Goal: Information Seeking & Learning: Learn about a topic

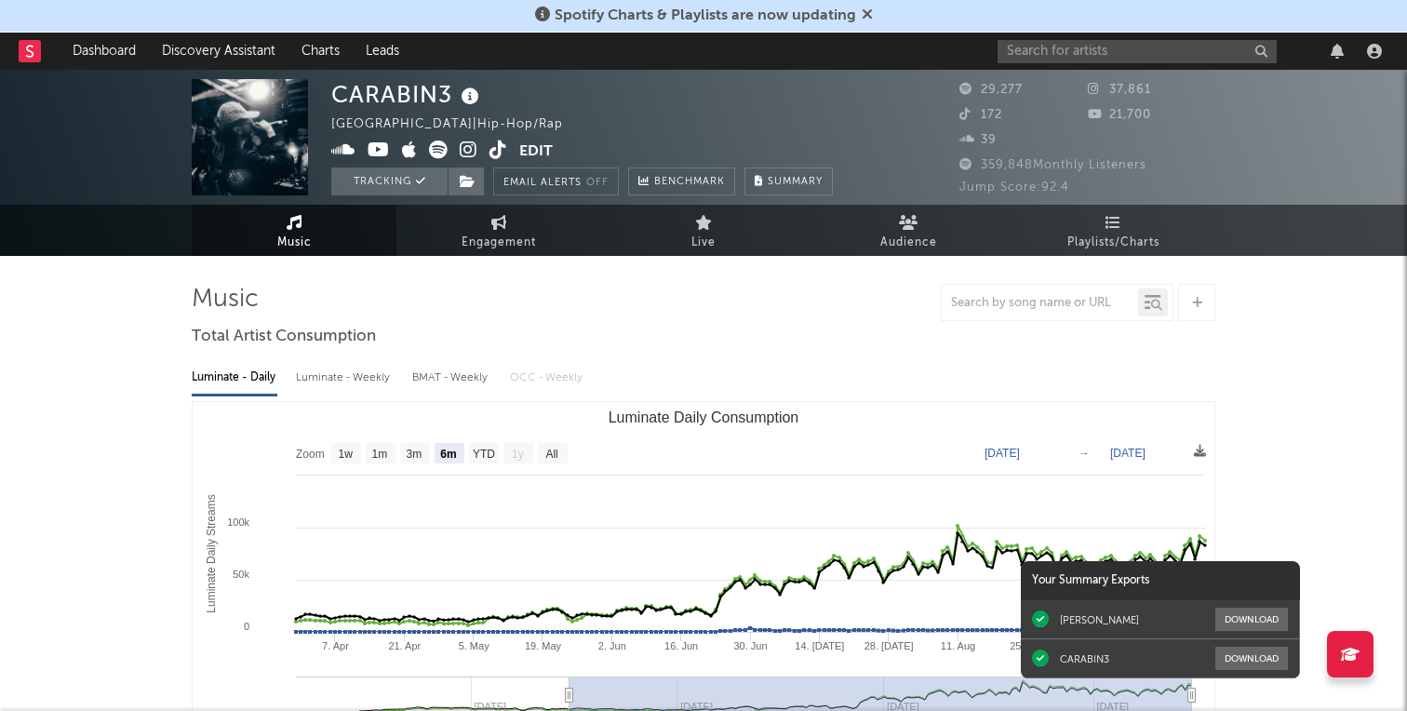
select select "6m"
click at [1116, 57] on input "text" at bounding box center [1136, 51] width 279 height 23
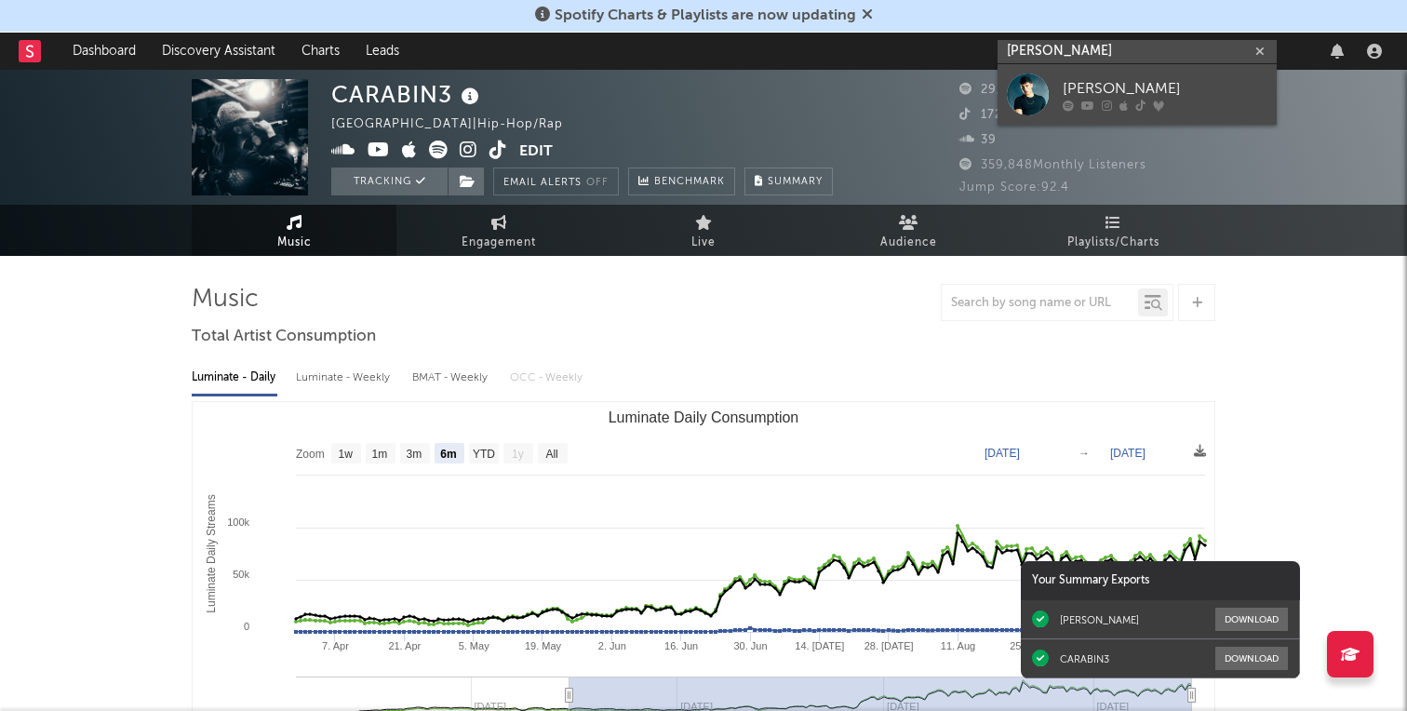
type input "[PERSON_NAME]"
click at [1137, 85] on div "[PERSON_NAME]" at bounding box center [1164, 88] width 205 height 22
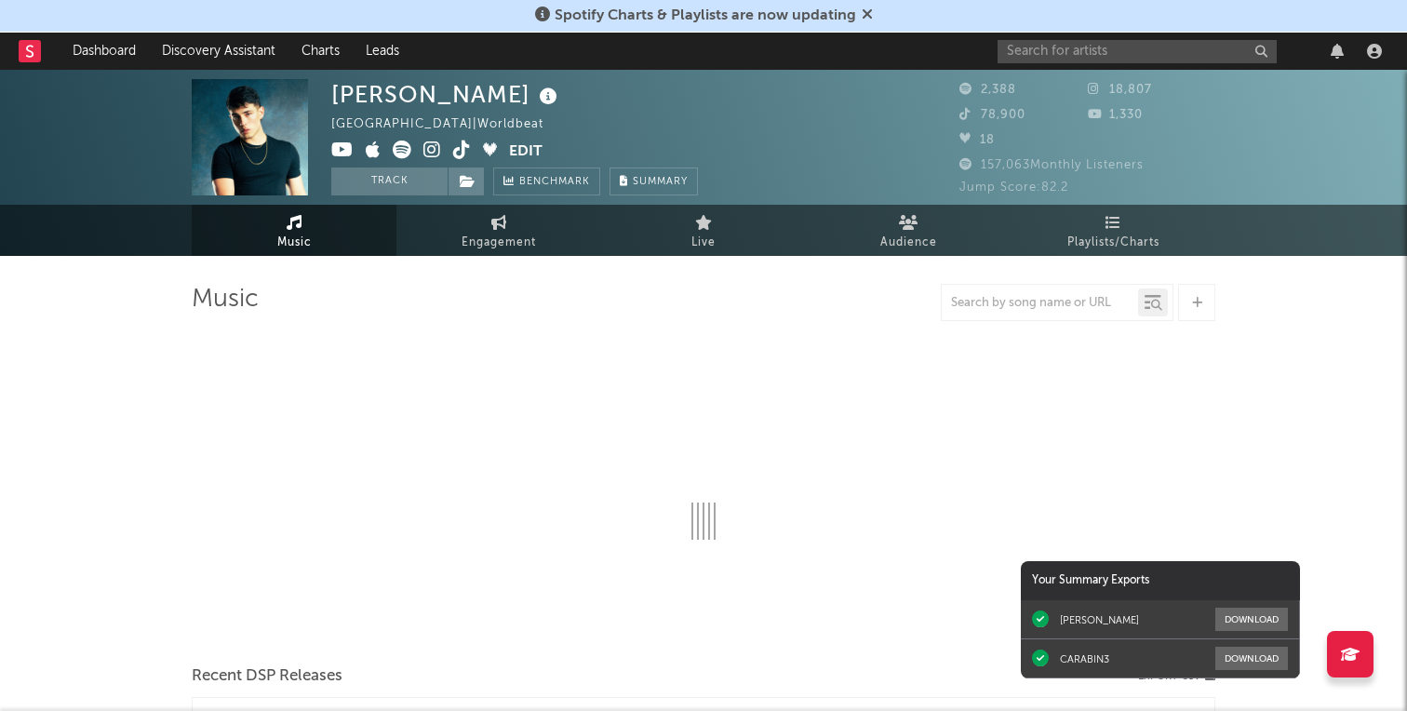
select select "1w"
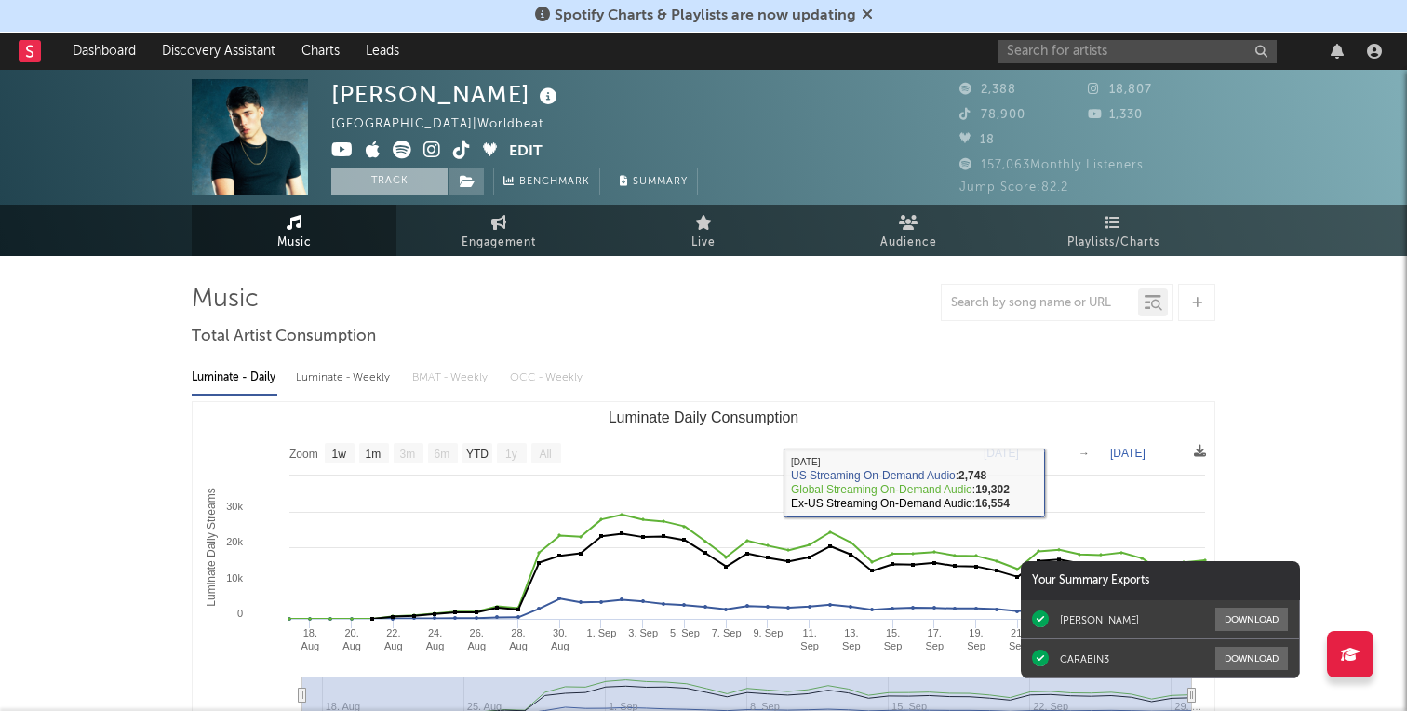
click at [409, 179] on button "Track" at bounding box center [389, 181] width 116 height 28
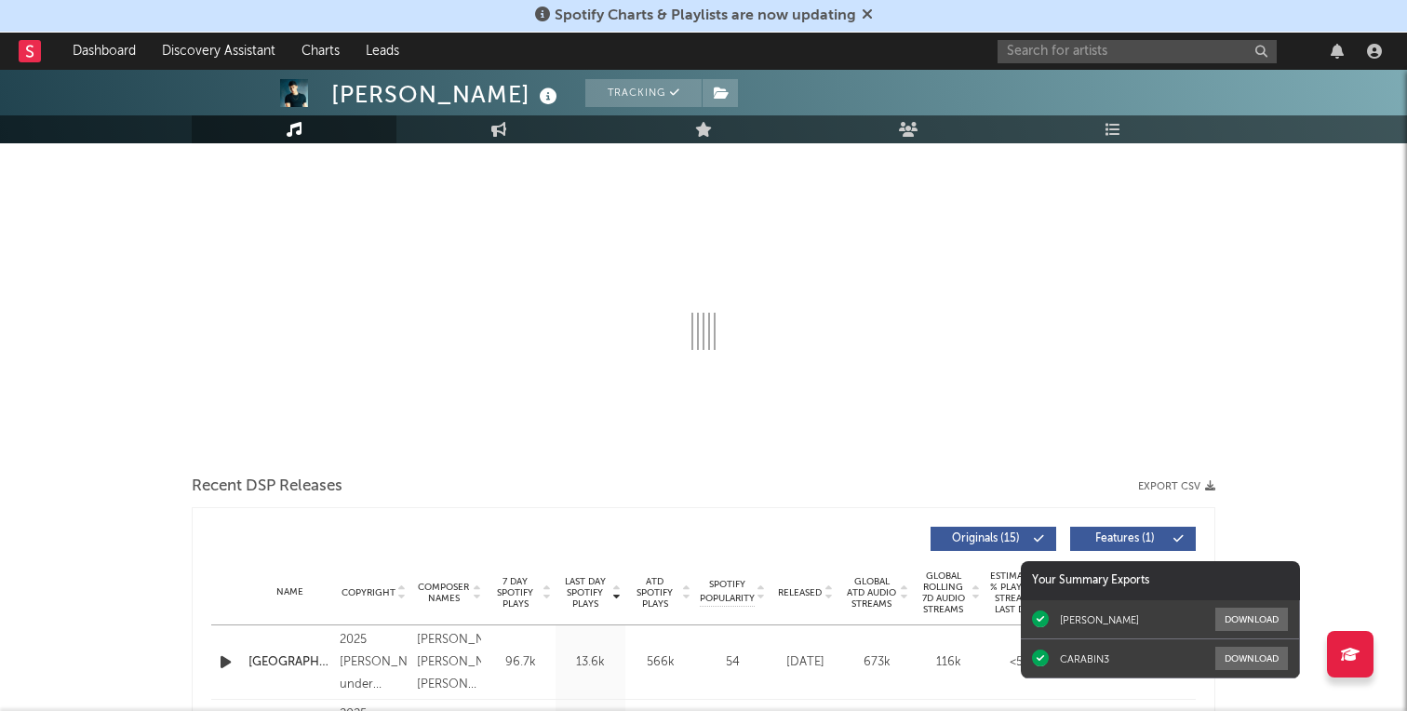
select select "1w"
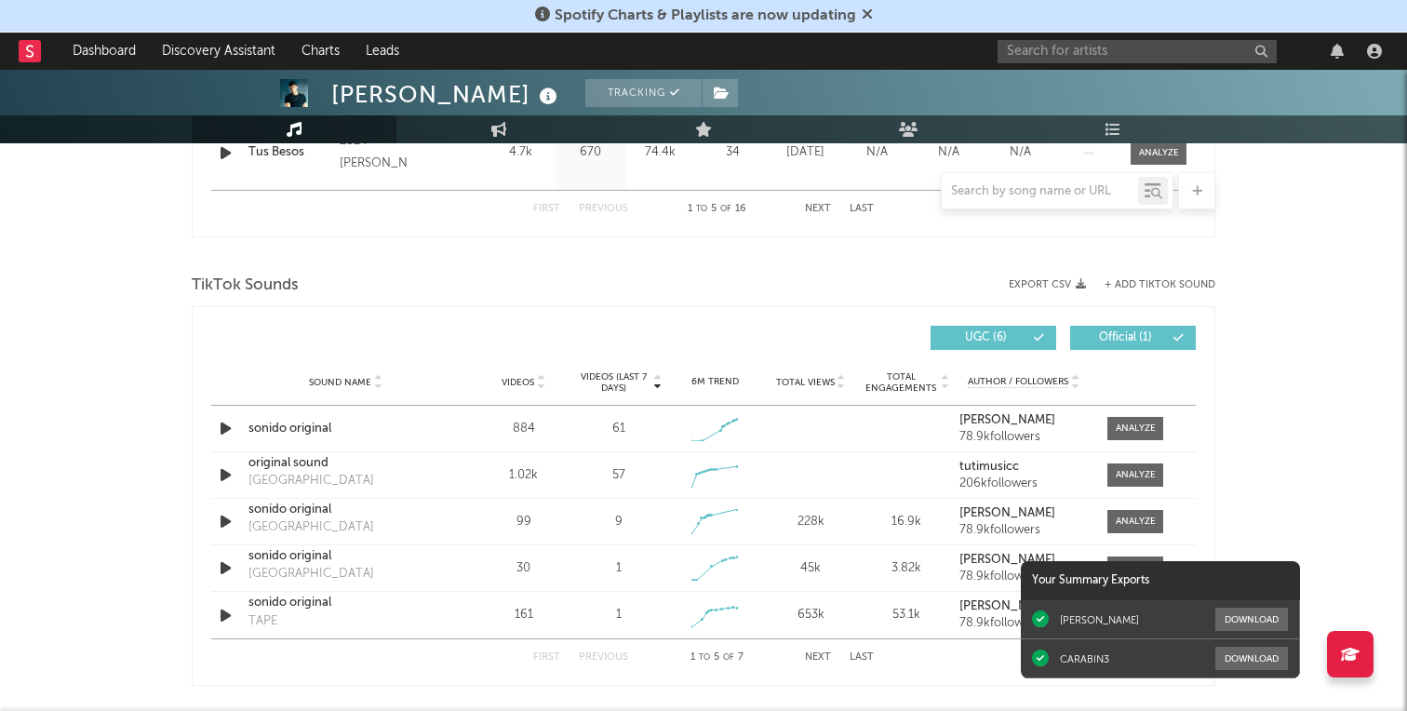
scroll to position [1140, 0]
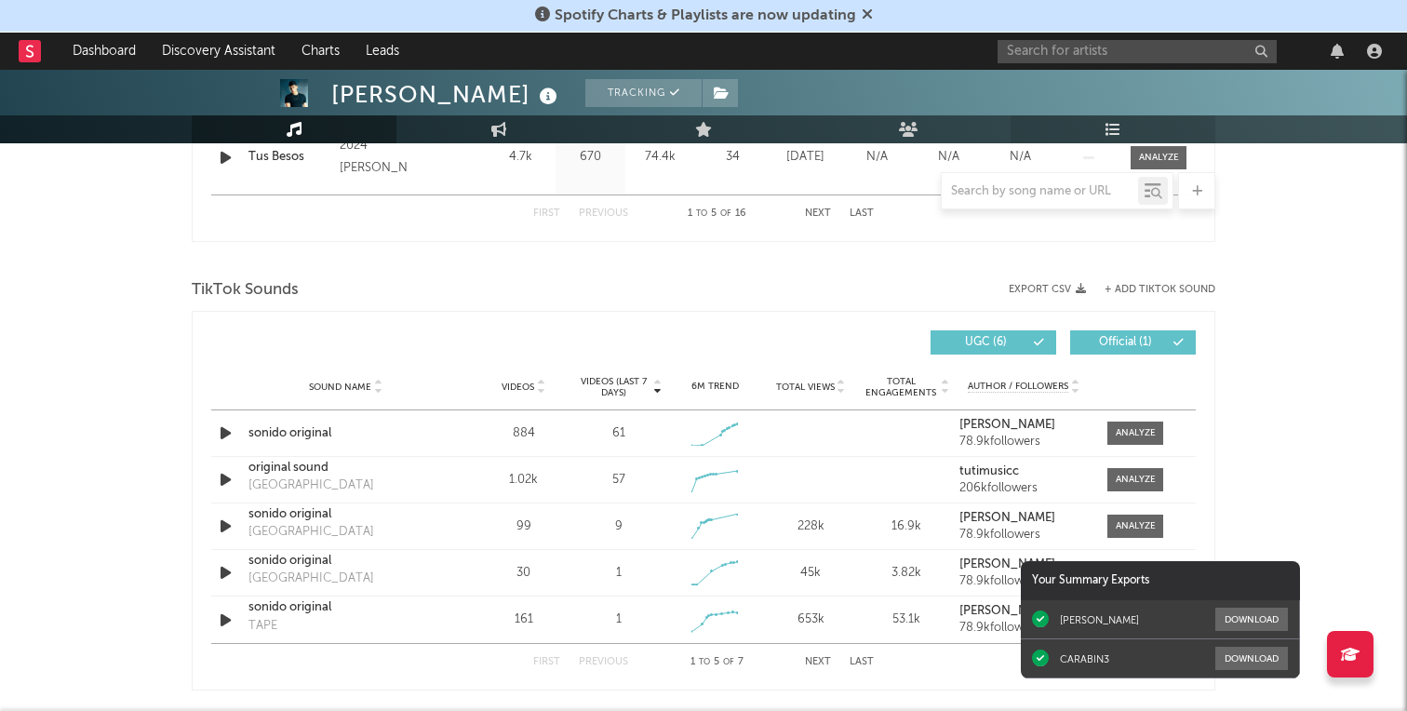
click at [1115, 124] on icon at bounding box center [1113, 129] width 16 height 15
